Goal: Information Seeking & Learning: Learn about a topic

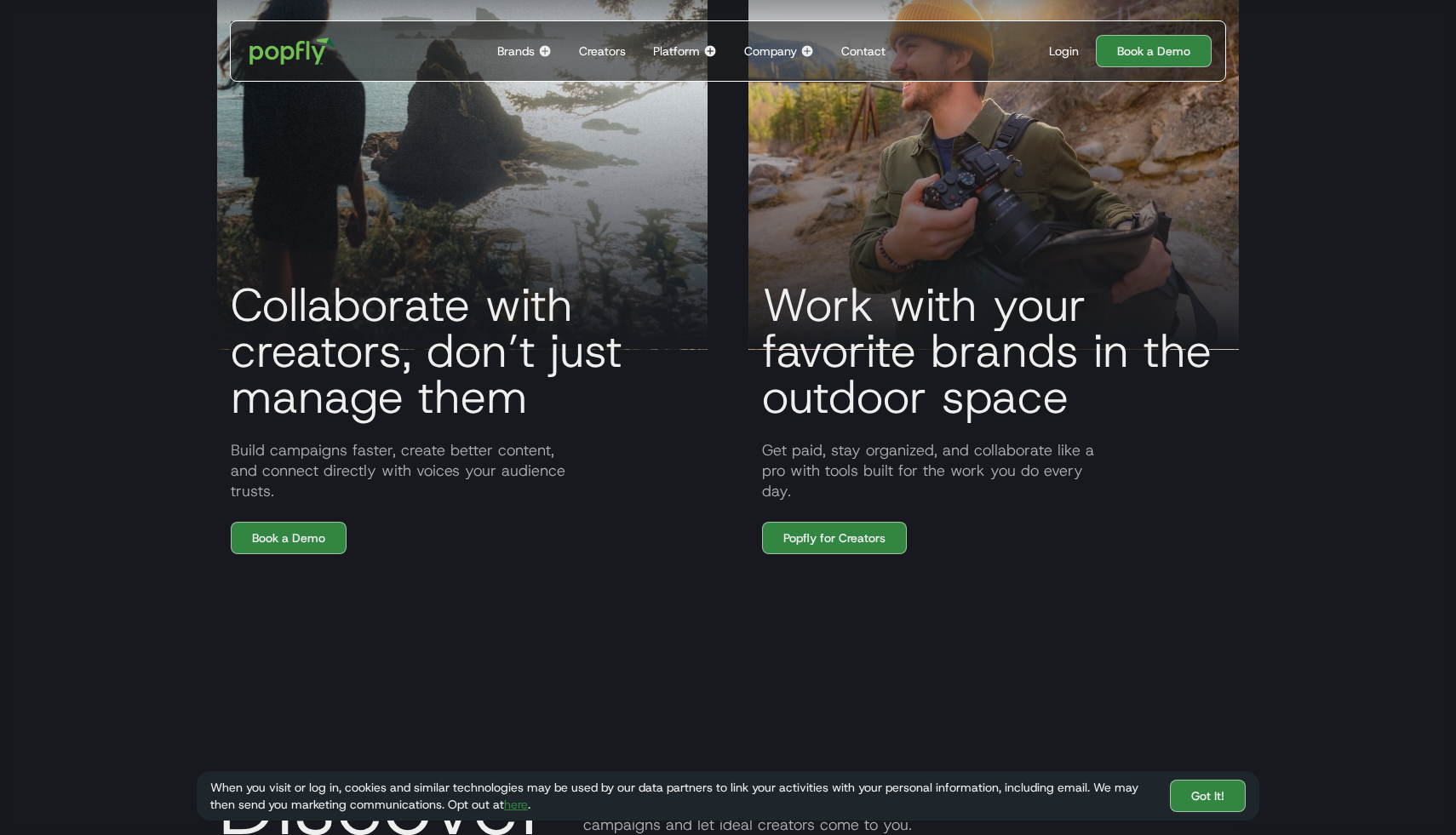
scroll to position [1463, 0]
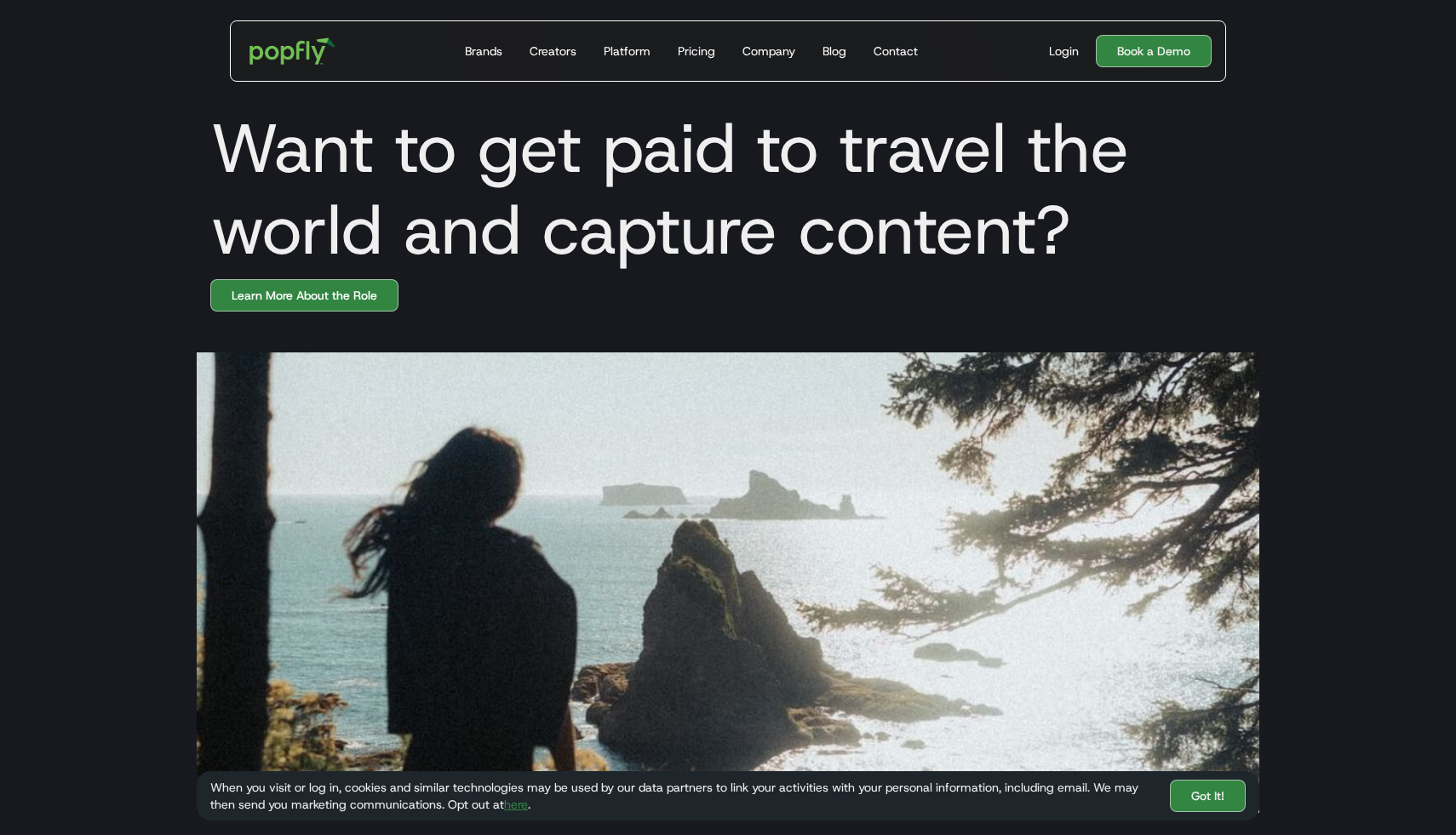
click at [486, 50] on div "Brands" at bounding box center [483, 51] width 37 height 17
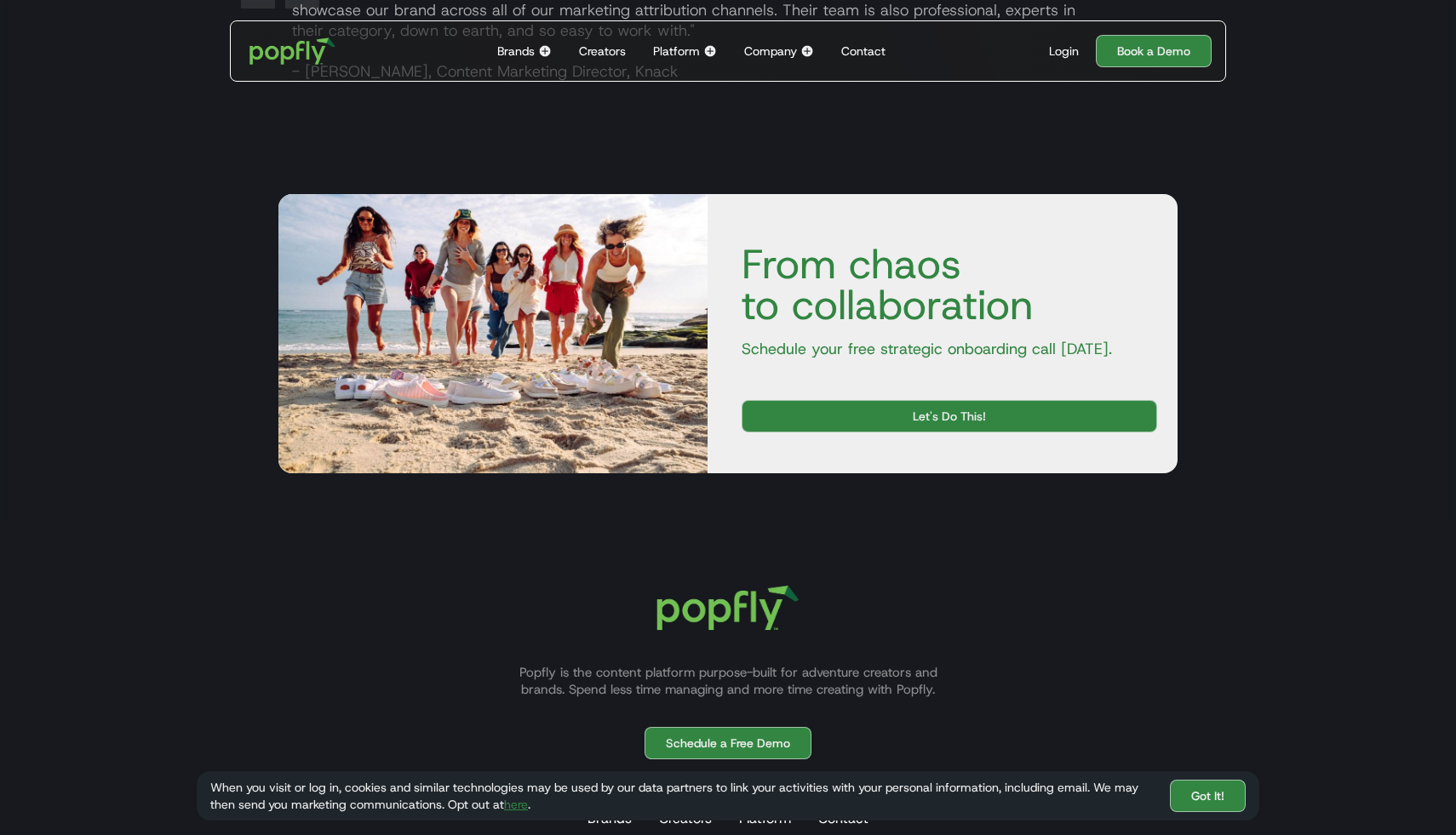
scroll to position [3178, 0]
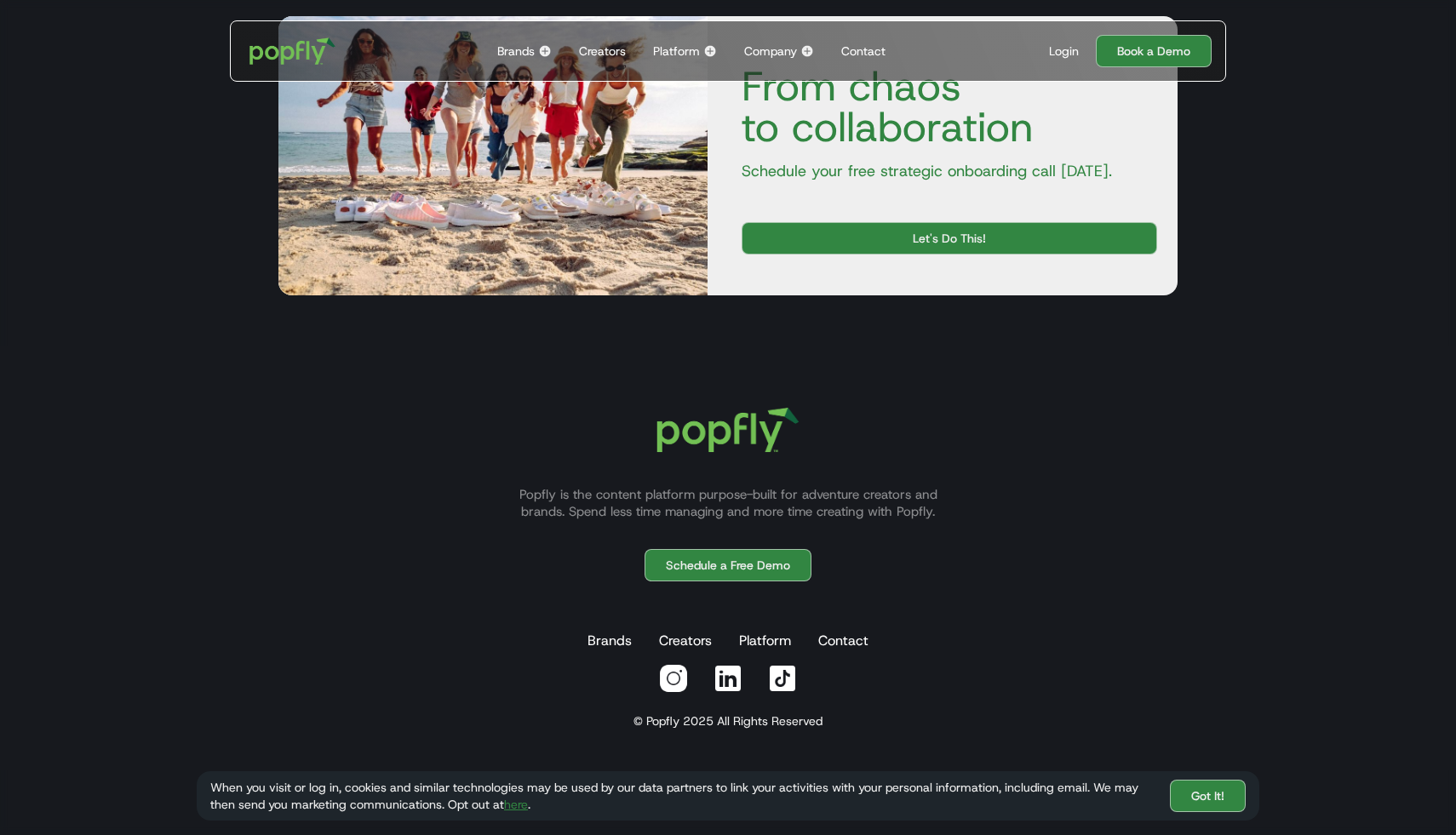
click at [1061, 48] on div "Login" at bounding box center [1063, 51] width 30 height 17
click at [1069, 54] on div "Login" at bounding box center [1063, 51] width 30 height 17
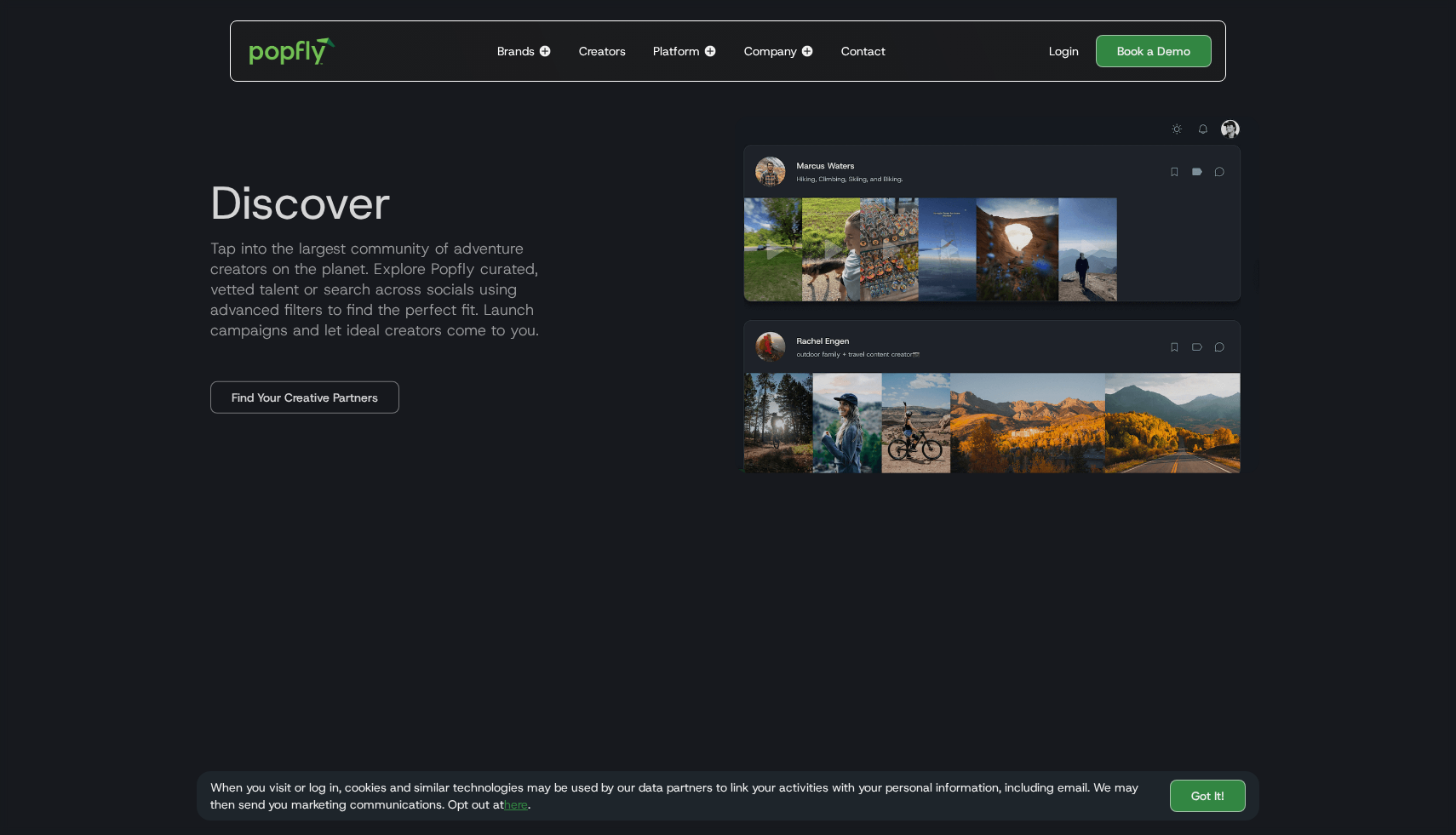
scroll to position [1004, 0]
